Goal: Task Accomplishment & Management: Use online tool/utility

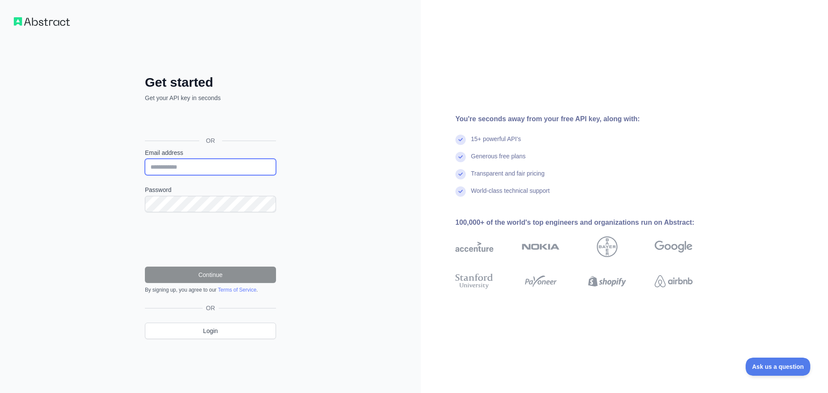
click at [183, 170] on input "Email address" at bounding box center [210, 167] width 131 height 16
type input "**********"
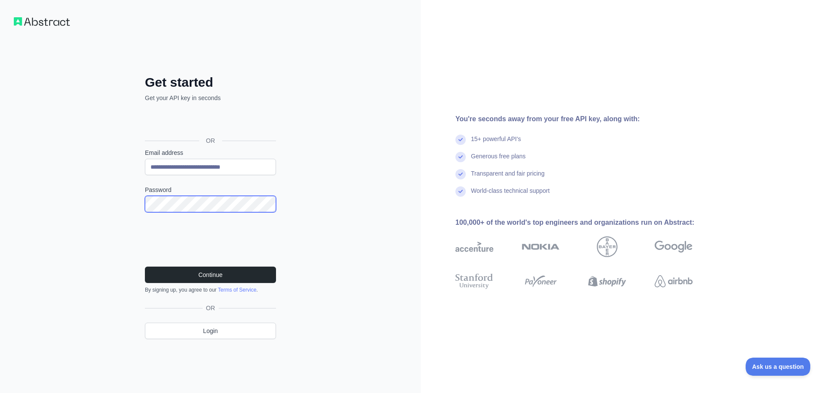
click at [145, 266] on button "Continue" at bounding box center [210, 274] width 131 height 16
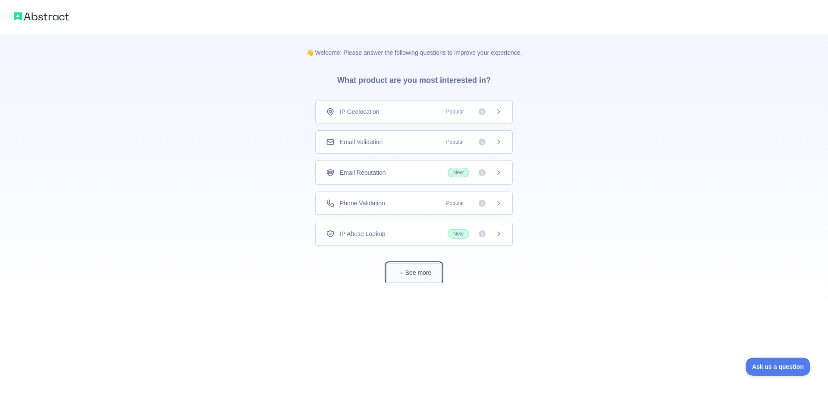
click at [419, 271] on button "See more" at bounding box center [413, 272] width 55 height 19
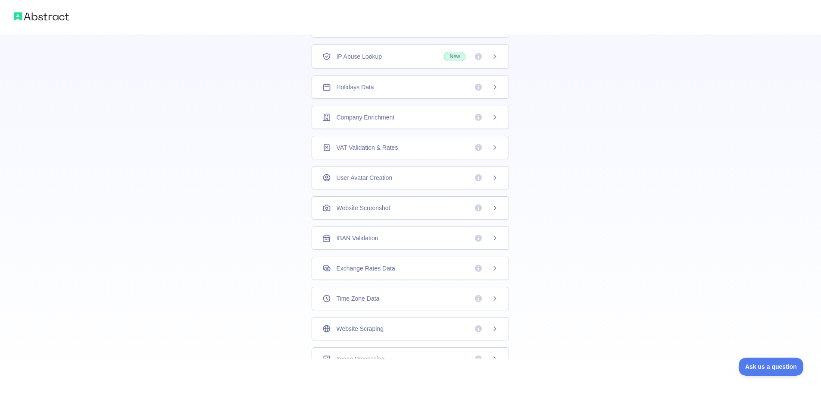
scroll to position [34, 0]
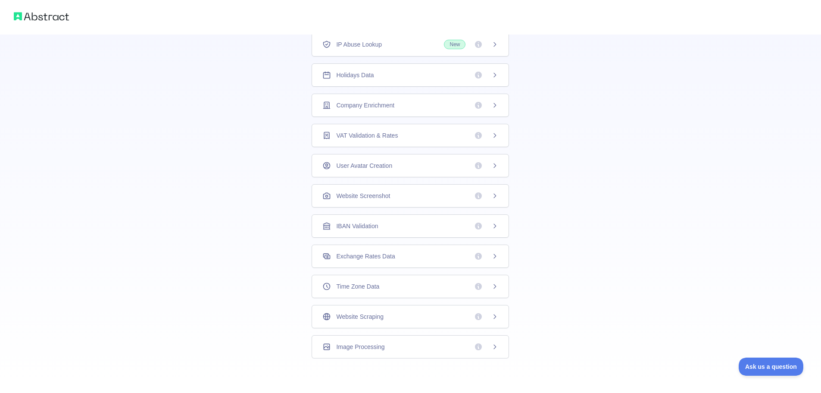
click at [404, 320] on div "Website Scraping" at bounding box center [411, 316] width 176 height 9
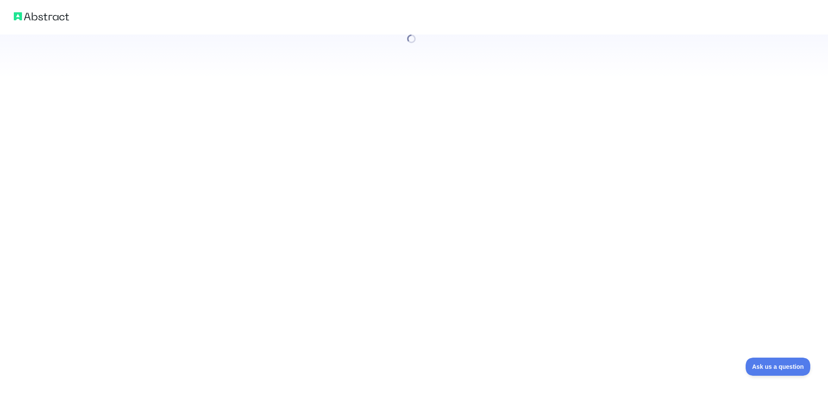
click at [497, 321] on div at bounding box center [414, 196] width 828 height 393
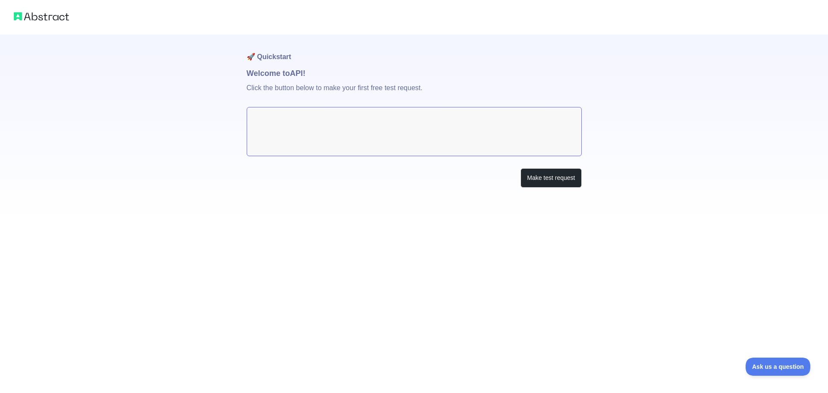
click at [385, 128] on textarea at bounding box center [414, 131] width 335 height 49
click at [451, 136] on textarea at bounding box center [414, 131] width 335 height 49
click at [560, 179] on button "Make test request" at bounding box center [550, 177] width 61 height 19
click at [316, 124] on textarea at bounding box center [414, 131] width 335 height 49
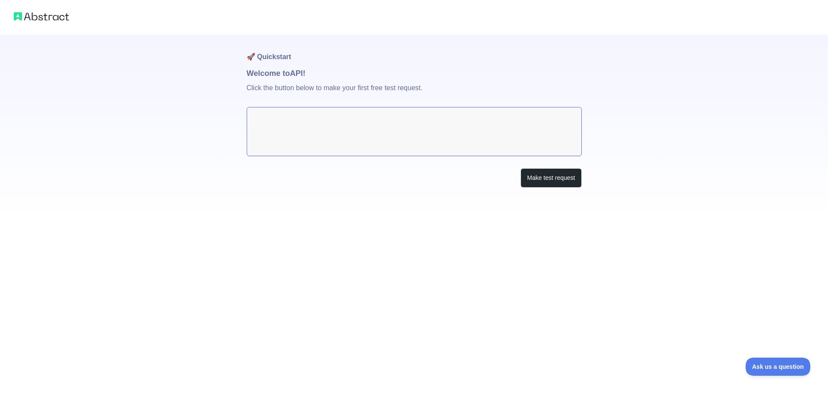
click at [316, 124] on textarea at bounding box center [414, 131] width 335 height 49
click at [314, 86] on p "Click the button below to make your first free test request." at bounding box center [414, 93] width 335 height 28
click at [337, 82] on p "Click the button below to make your first free test request." at bounding box center [414, 93] width 335 height 28
click at [366, 82] on p "Click the button below to make your first free test request." at bounding box center [414, 93] width 335 height 28
drag, startPoint x: 402, startPoint y: 87, endPoint x: 425, endPoint y: 87, distance: 22.9
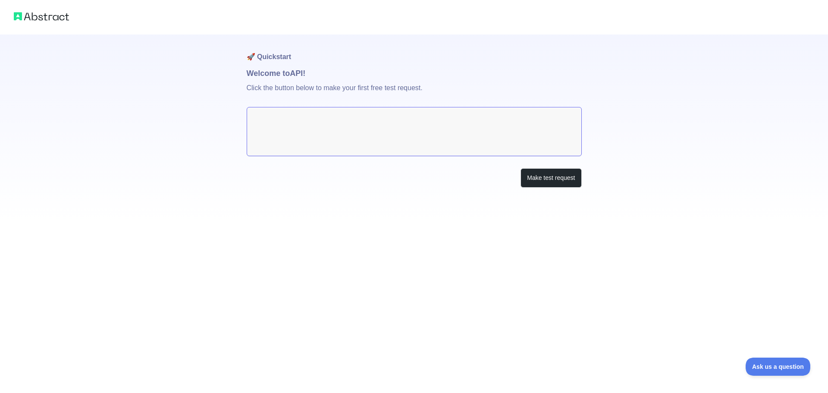
click at [403, 87] on p "Click the button below to make your first free test request." at bounding box center [414, 93] width 335 height 28
click at [430, 87] on p "Click the button below to make your first free test request." at bounding box center [414, 93] width 335 height 28
click at [423, 164] on div "🚀 Quickstart Welcome to API! Click the button below to make your first free tes…" at bounding box center [414, 128] width 335 height 188
click at [395, 172] on div "Make test request" at bounding box center [414, 177] width 335 height 19
click at [559, 178] on button "Make test request" at bounding box center [550, 177] width 61 height 19
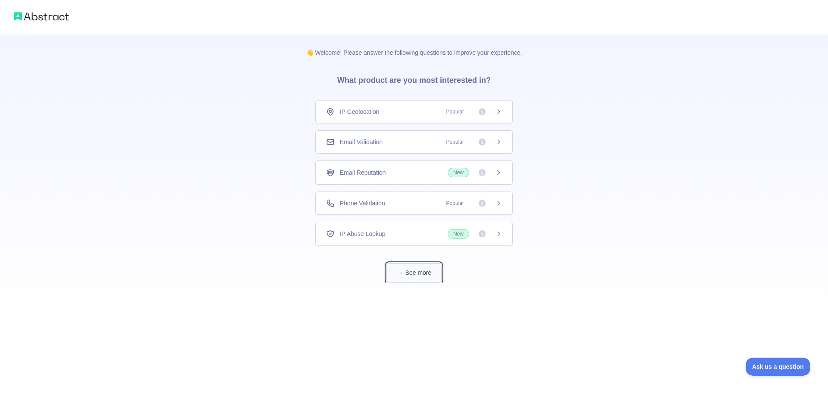
click at [408, 272] on button "See more" at bounding box center [413, 272] width 55 height 19
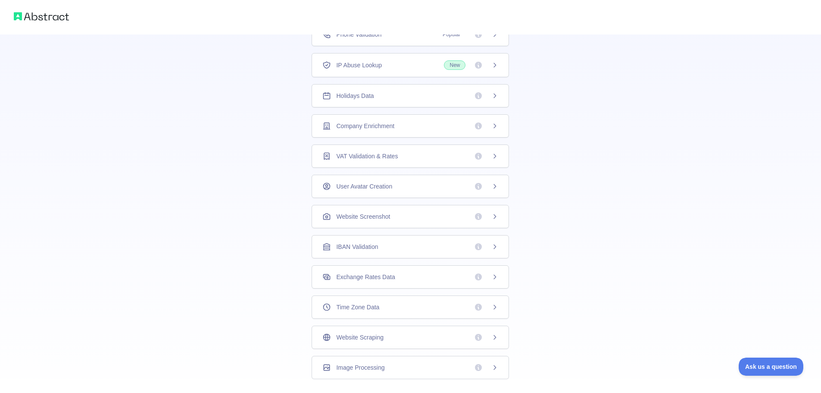
scroll to position [156, 0]
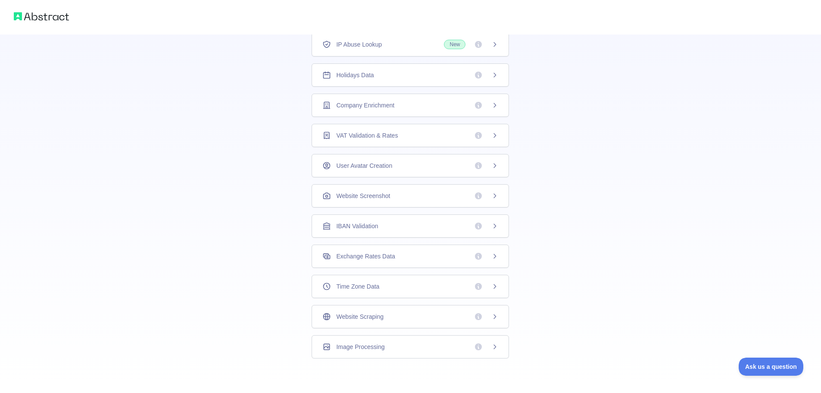
click at [379, 200] on div "Website Screenshot" at bounding box center [410, 195] width 197 height 23
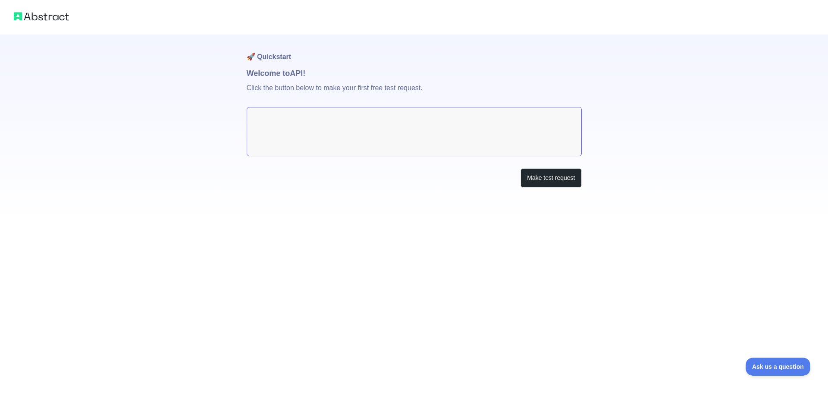
click at [414, 124] on textarea at bounding box center [414, 131] width 335 height 49
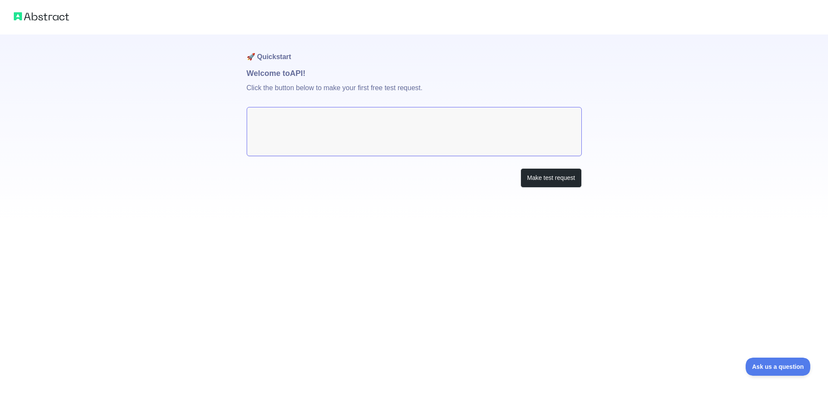
click at [414, 124] on textarea at bounding box center [414, 131] width 335 height 49
click at [542, 179] on button "Make test request" at bounding box center [550, 177] width 61 height 19
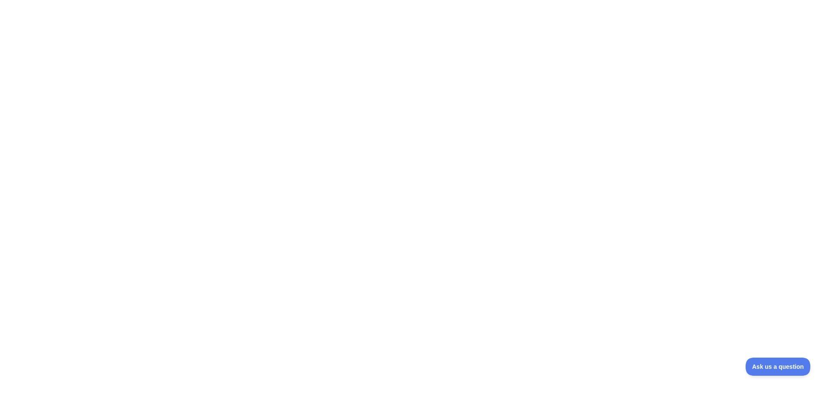
click at [314, 51] on div at bounding box center [414, 196] width 828 height 393
click at [786, 364] on span "Ask us a question" at bounding box center [773, 365] width 65 height 6
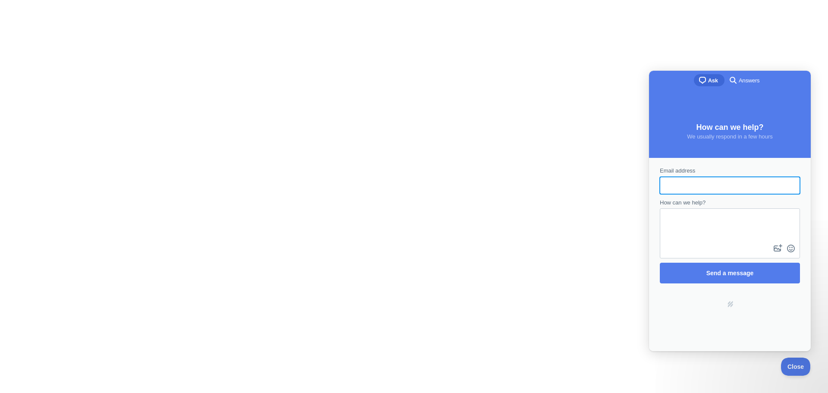
click at [519, 255] on div at bounding box center [414, 196] width 828 height 393
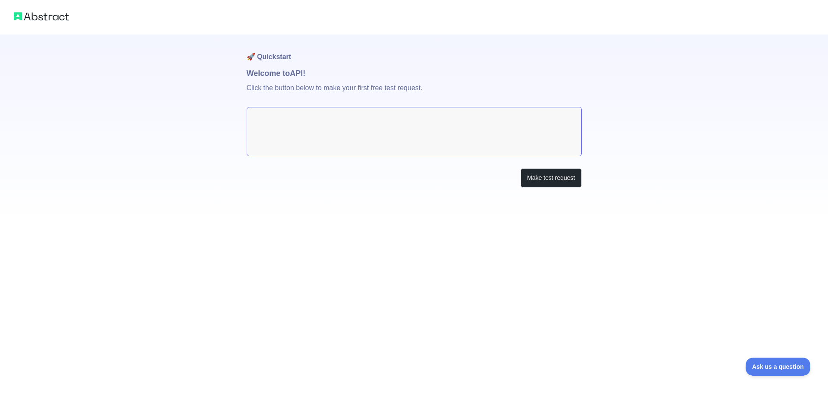
click at [357, 129] on textarea at bounding box center [414, 131] width 335 height 49
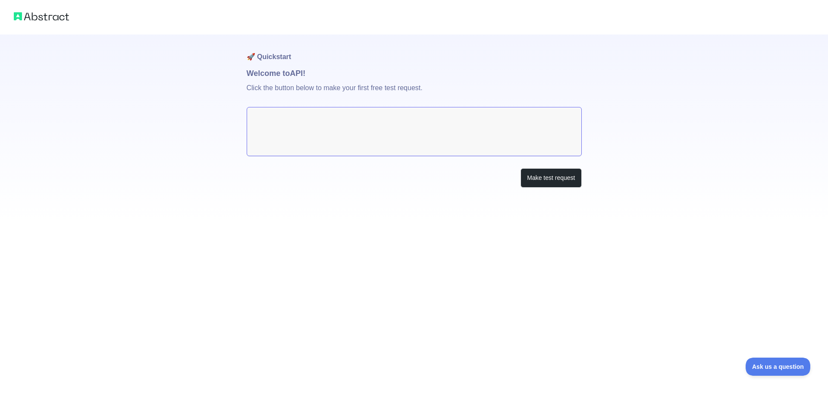
drag, startPoint x: 366, startPoint y: 74, endPoint x: 303, endPoint y: 74, distance: 63.4
click at [357, 74] on h1 "Welcome to API!" at bounding box center [414, 73] width 335 height 12
drag, startPoint x: 289, startPoint y: 71, endPoint x: 254, endPoint y: 61, distance: 35.9
click at [244, 70] on div "🚀 Quickstart Welcome to API! Click the button below to make your first free tes…" at bounding box center [414, 111] width 828 height 222
click at [263, 57] on h1 "🚀 Quickstart" at bounding box center [414, 50] width 335 height 33
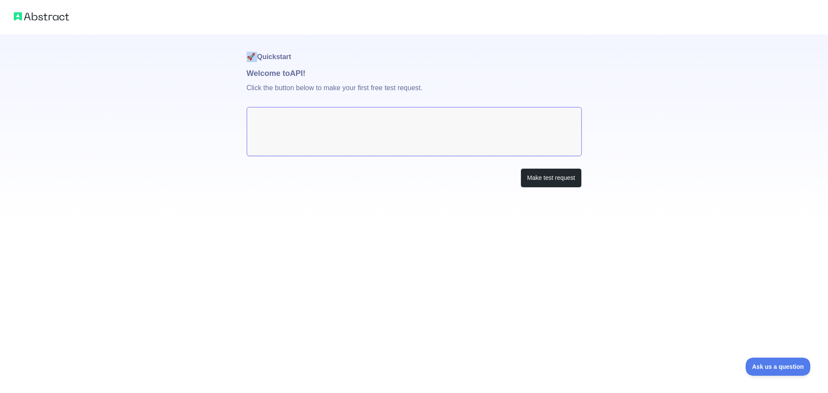
drag, startPoint x: 257, startPoint y: 57, endPoint x: 247, endPoint y: 57, distance: 9.9
click at [247, 57] on h1 "🚀 Quickstart" at bounding box center [414, 50] width 335 height 33
click at [47, 12] on img at bounding box center [41, 16] width 55 height 12
click at [46, 19] on img at bounding box center [41, 16] width 55 height 12
click at [37, 19] on img at bounding box center [41, 16] width 55 height 12
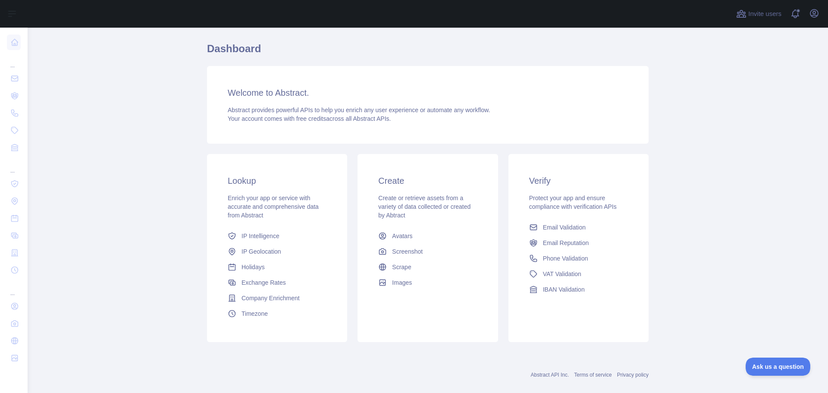
scroll to position [37, 0]
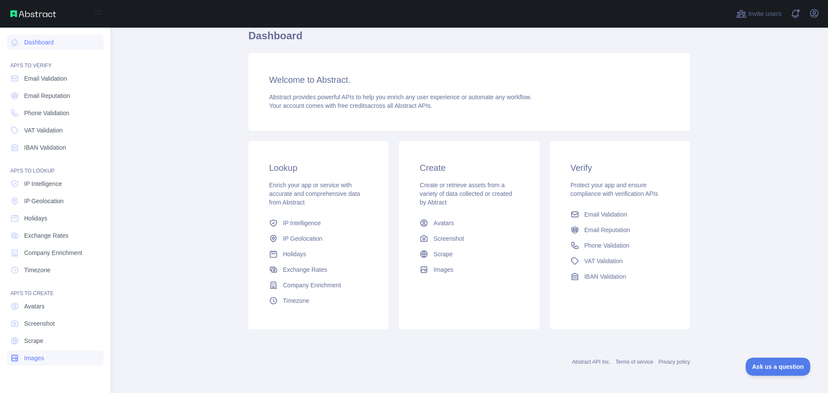
click at [31, 357] on span "Images" at bounding box center [34, 358] width 20 height 9
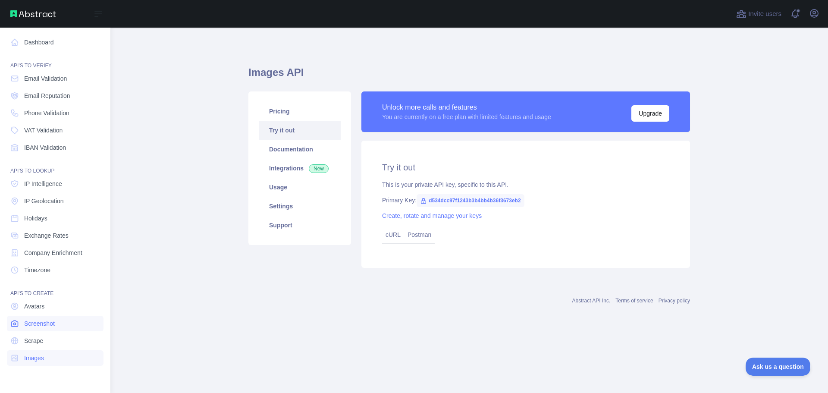
click at [43, 326] on span "Screenshot" at bounding box center [39, 323] width 31 height 9
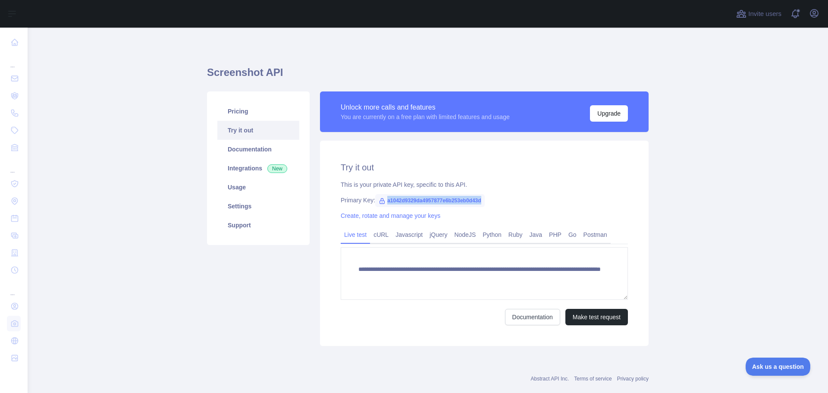
drag, startPoint x: 481, startPoint y: 201, endPoint x: 376, endPoint y: 201, distance: 105.2
click at [376, 201] on span "a1042d9329da4957877e6b253eb0d43d" at bounding box center [430, 200] width 110 height 13
copy span "a1042d9329da4957877e6b253eb0d43d"
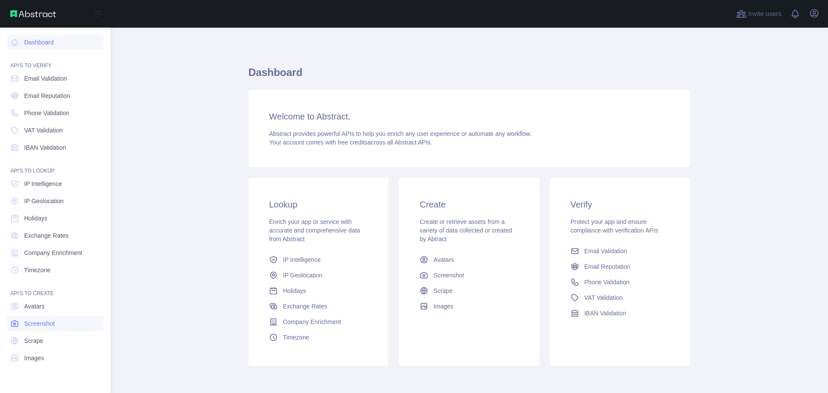
click at [34, 326] on span "Screenshot" at bounding box center [39, 323] width 31 height 9
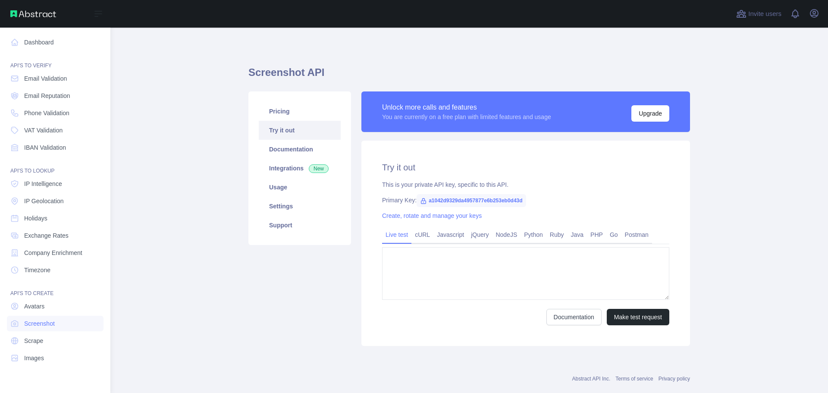
type textarea "**********"
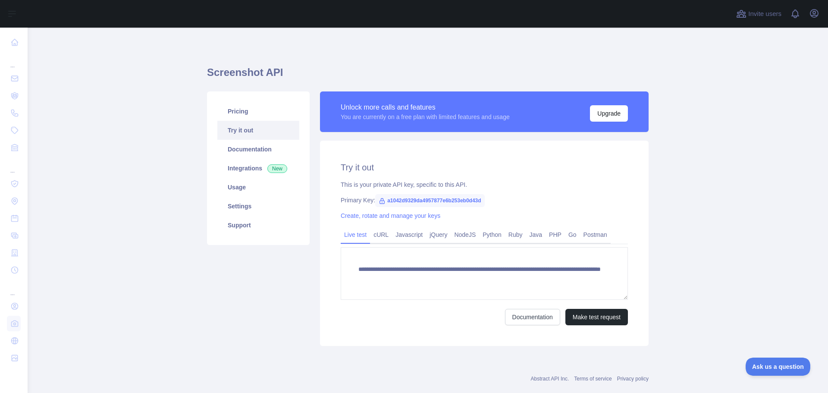
click at [457, 202] on span "a1042d9329da4957877e6b253eb0d43d" at bounding box center [430, 200] width 110 height 13
drag, startPoint x: 484, startPoint y: 201, endPoint x: 382, endPoint y: 204, distance: 102.6
click at [382, 204] on div "Primary Key: a1042d9329da4957877e6b253eb0d43d" at bounding box center [484, 200] width 287 height 9
copy span "a1042d9329da4957877e6b253eb0d43d"
click at [591, 314] on button "Make test request" at bounding box center [596, 317] width 63 height 16
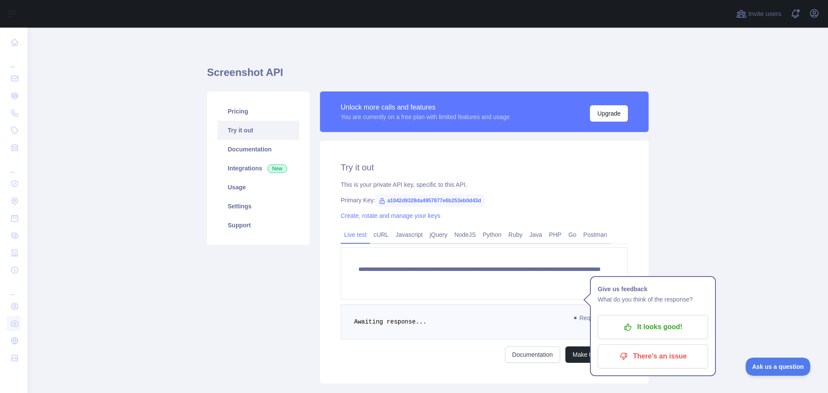
click at [450, 302] on form "**********" at bounding box center [484, 305] width 287 height 116
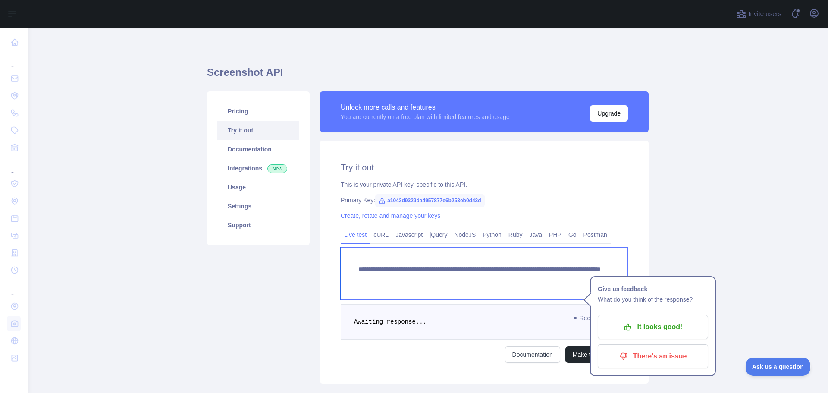
click at [499, 282] on textarea "**********" at bounding box center [484, 273] width 287 height 53
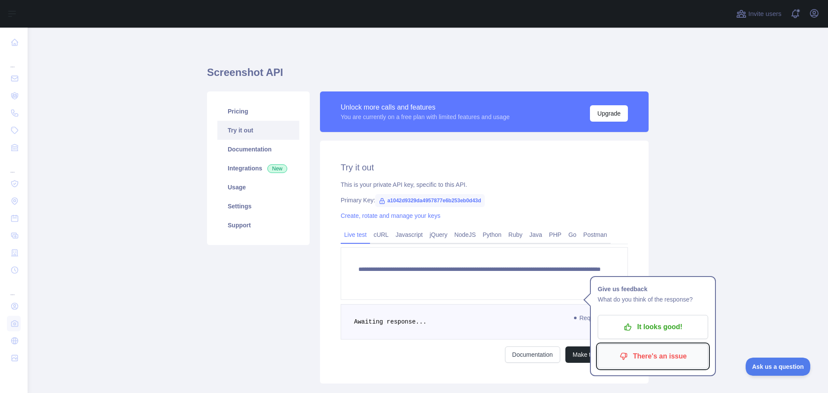
click at [619, 356] on p "There's an issue" at bounding box center [652, 356] width 97 height 15
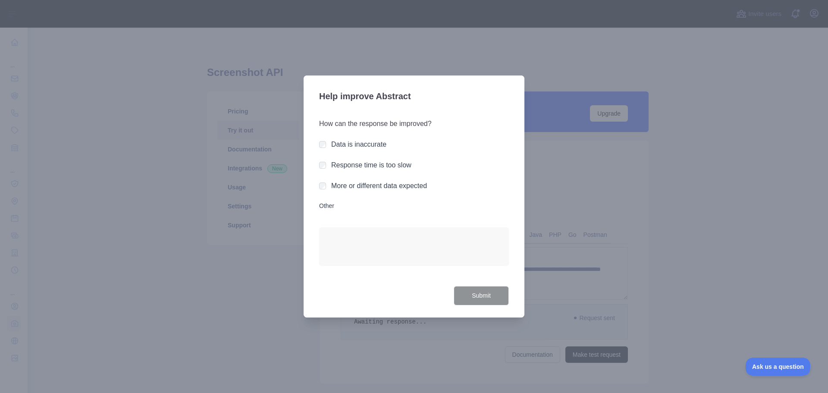
click at [586, 279] on div at bounding box center [414, 196] width 828 height 393
click at [572, 191] on div at bounding box center [414, 196] width 828 height 393
click at [350, 194] on div "How can the response be improved? Data is inaccurate Response time is too slow …" at bounding box center [414, 197] width 190 height 178
click at [356, 189] on label "More or different data expected" at bounding box center [379, 185] width 96 height 7
click at [491, 298] on button "Submit" at bounding box center [481, 295] width 55 height 19
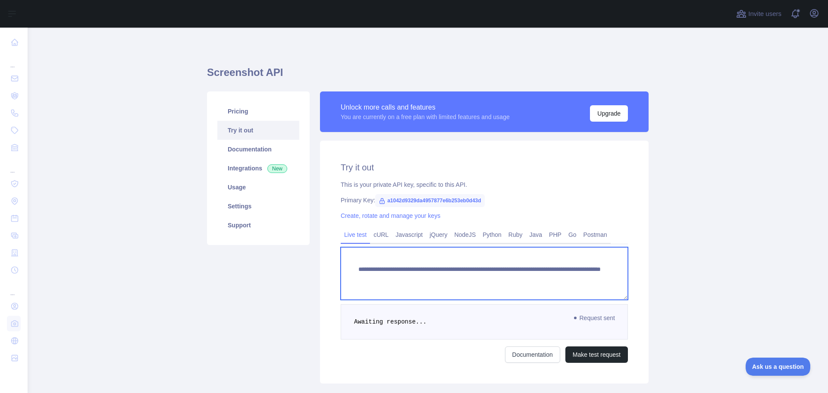
click at [498, 282] on textarea "**********" at bounding box center [484, 273] width 287 height 53
drag, startPoint x: 592, startPoint y: 282, endPoint x: 339, endPoint y: 273, distance: 252.8
click at [341, 273] on textarea "**********" at bounding box center [484, 273] width 287 height 53
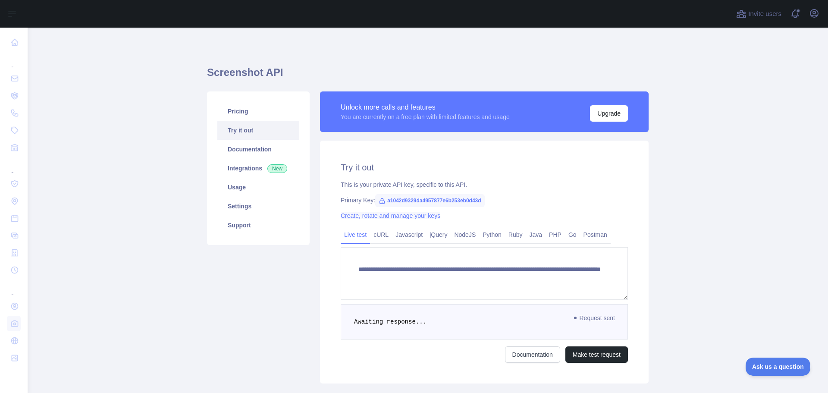
click at [406, 216] on link "Create, rotate and manage your keys" at bounding box center [391, 215] width 100 height 7
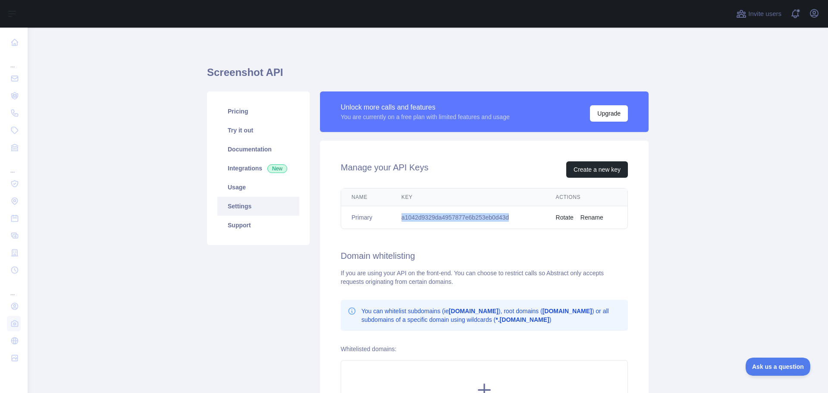
drag, startPoint x: 516, startPoint y: 215, endPoint x: 397, endPoint y: 220, distance: 118.7
click at [397, 220] on td "a1042d9329da4957877e6b253eb0d43d" at bounding box center [468, 217] width 154 height 23
copy td "a1042d9329da4957877e6b253eb0d43d"
drag, startPoint x: 296, startPoint y: 74, endPoint x: 204, endPoint y: 74, distance: 92.3
click at [207, 74] on h1 "Screenshot API" at bounding box center [428, 76] width 442 height 21
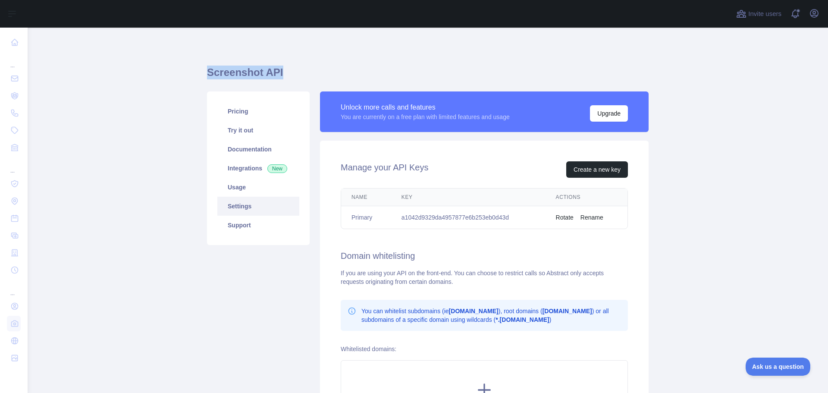
copy h1 "Screenshot API"
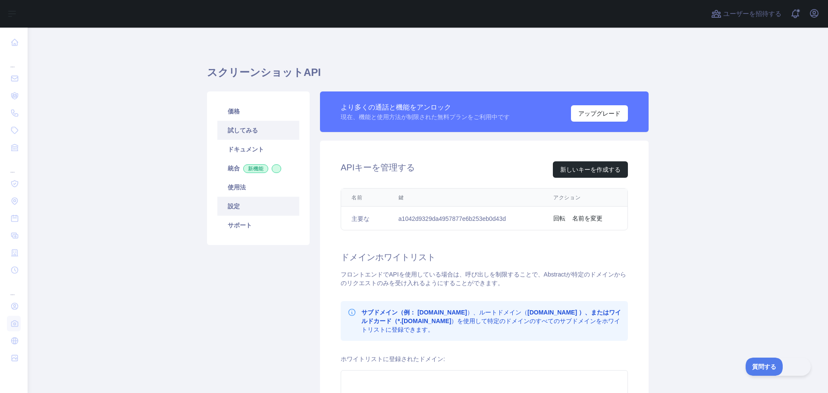
click at [240, 125] on link "試してみる" at bounding box center [258, 130] width 82 height 19
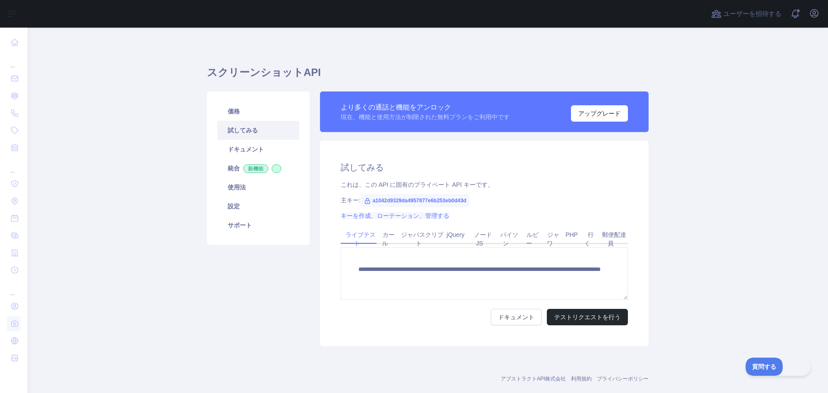
click at [436, 212] on font "キーを作成、ローテーション、管理する" at bounding box center [395, 215] width 109 height 7
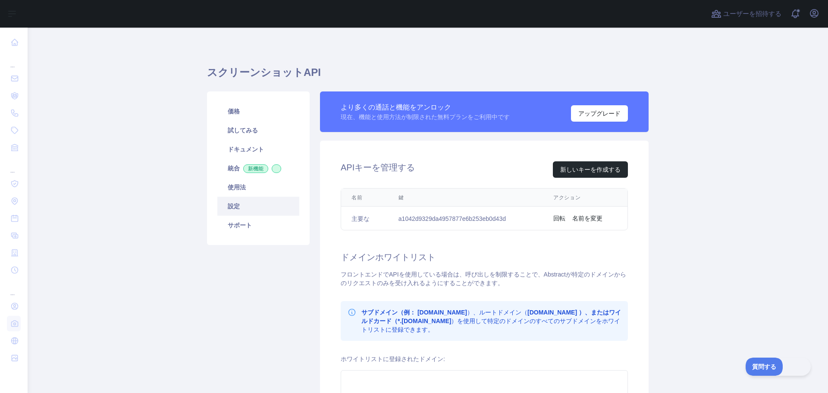
click at [559, 219] on font "回転" at bounding box center [559, 218] width 12 height 7
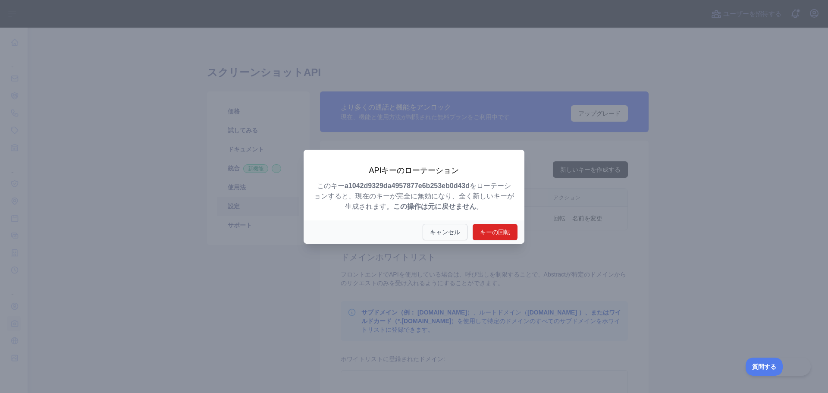
click at [438, 231] on font "キャンセル" at bounding box center [445, 232] width 30 height 7
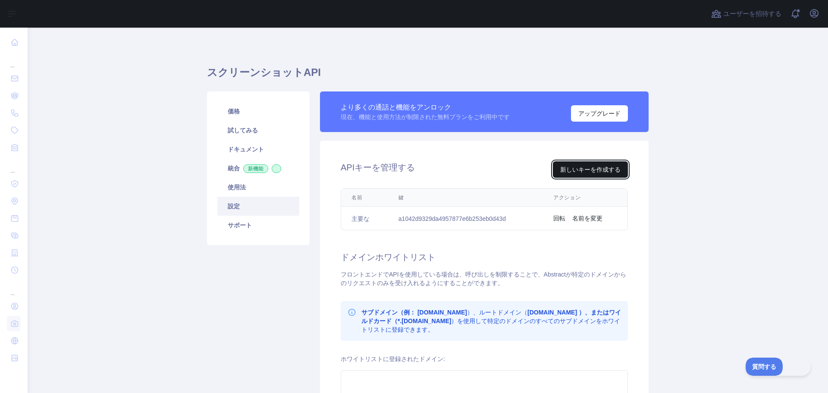
click at [591, 166] on font "新しいキーを作成する" at bounding box center [590, 169] width 60 height 7
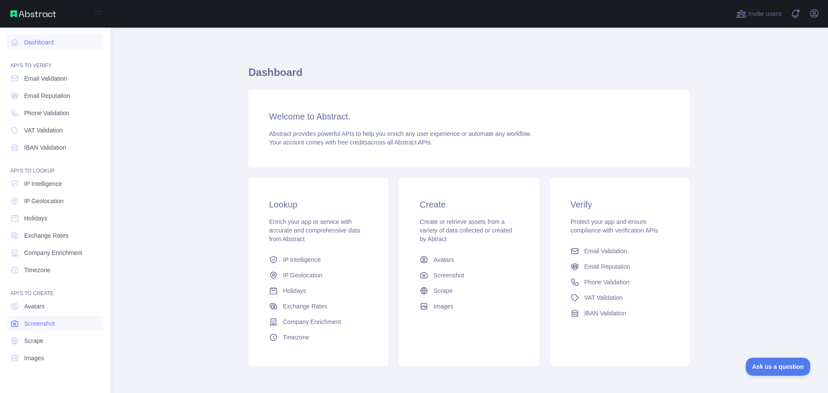
click at [38, 323] on span "Screenshot" at bounding box center [39, 323] width 31 height 9
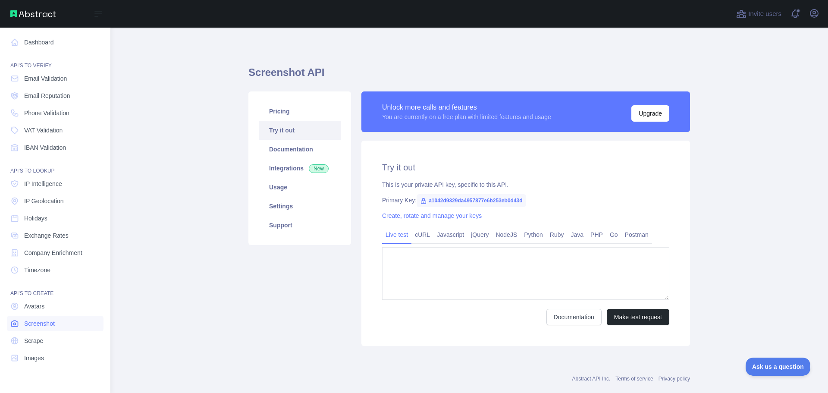
type textarea "**********"
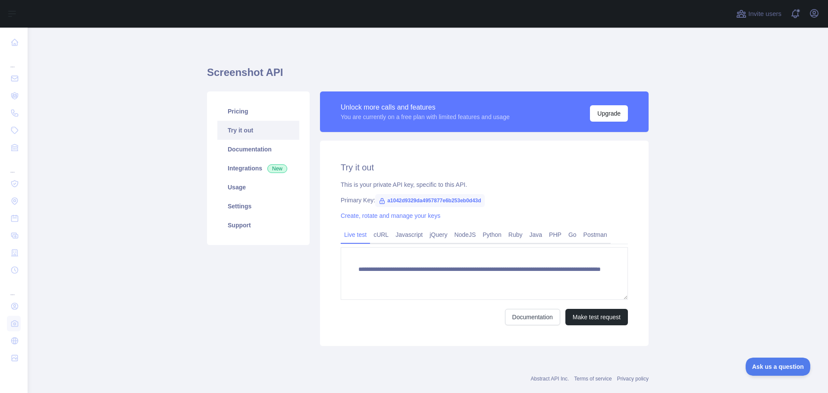
click at [447, 196] on span "a1042d9329da4957877e6b253eb0d43d" at bounding box center [430, 200] width 110 height 13
click at [479, 197] on span "a1042d9329da4957877e6b253eb0d43d" at bounding box center [430, 200] width 110 height 13
drag, startPoint x: 484, startPoint y: 200, endPoint x: 383, endPoint y: 206, distance: 100.6
click at [383, 204] on div "Primary Key: a1042d9329da4957877e6b253eb0d43d" at bounding box center [484, 200] width 287 height 9
copy span "a1042d9329da4957877e6b253eb0d43d"
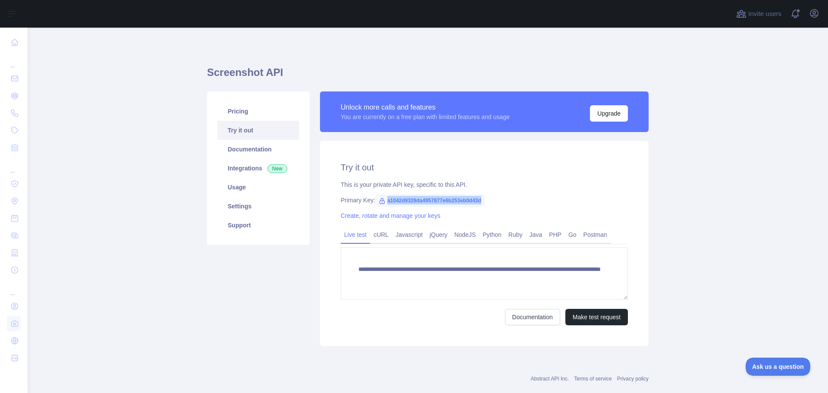
copy span "a1042d9329da4957877e6b253eb0d43d"
